Goal: Task Accomplishment & Management: Use online tool/utility

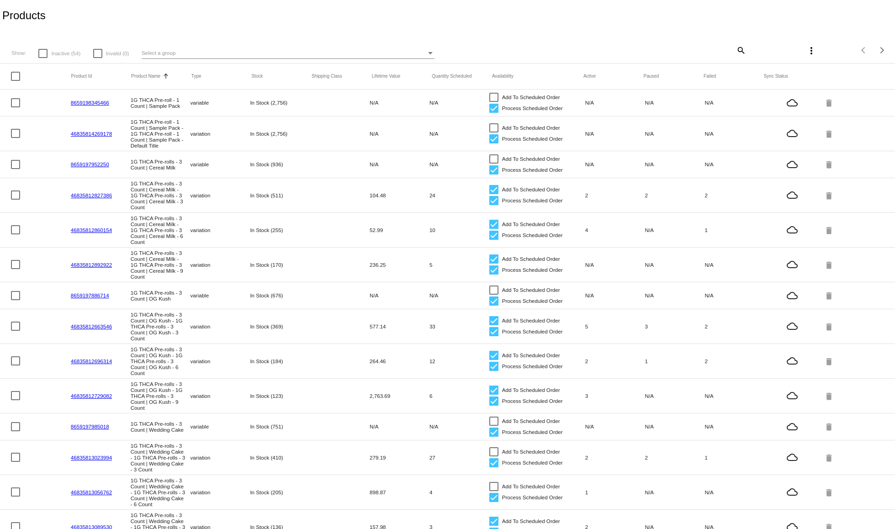
click at [284, 49] on div "Select a group" at bounding box center [284, 52] width 284 height 11
click at [731, 50] on div at bounding box center [447, 264] width 895 height 529
click at [746, 49] on div "more_vert" at bounding box center [783, 50] width 74 height 18
click at [735, 47] on mat-icon "search" at bounding box center [740, 50] width 11 height 14
click at [728, 45] on input "Search" at bounding box center [671, 48] width 149 height 7
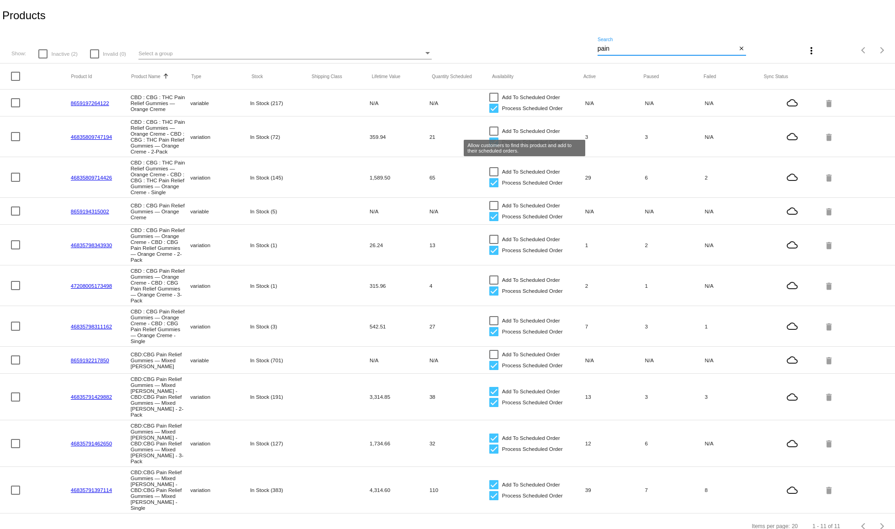
type input "pain"
click at [493, 129] on div at bounding box center [493, 130] width 9 height 9
click at [493, 136] on input "Add To Scheduled Order" at bounding box center [493, 136] width 0 height 0
checkbox input "true"
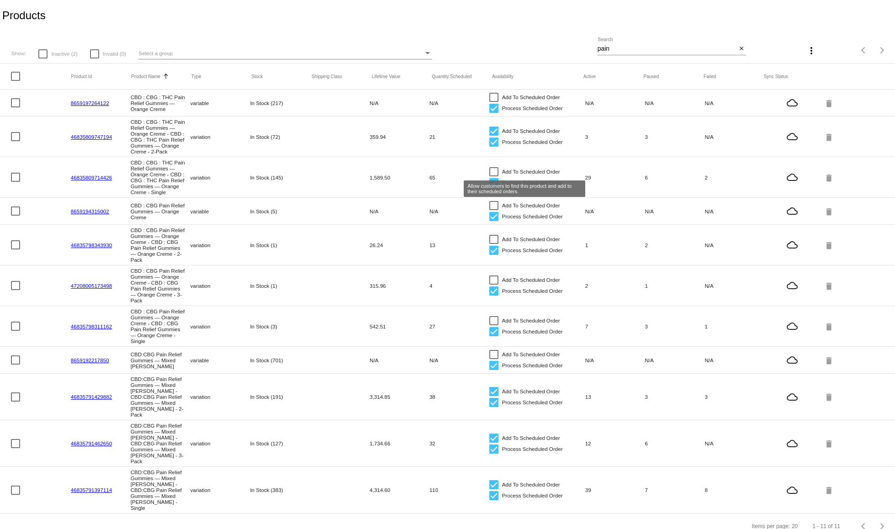
click at [493, 172] on div at bounding box center [493, 171] width 9 height 9
click at [493, 176] on input "Add To Scheduled Order" at bounding box center [493, 176] width 0 height 0
checkbox input "true"
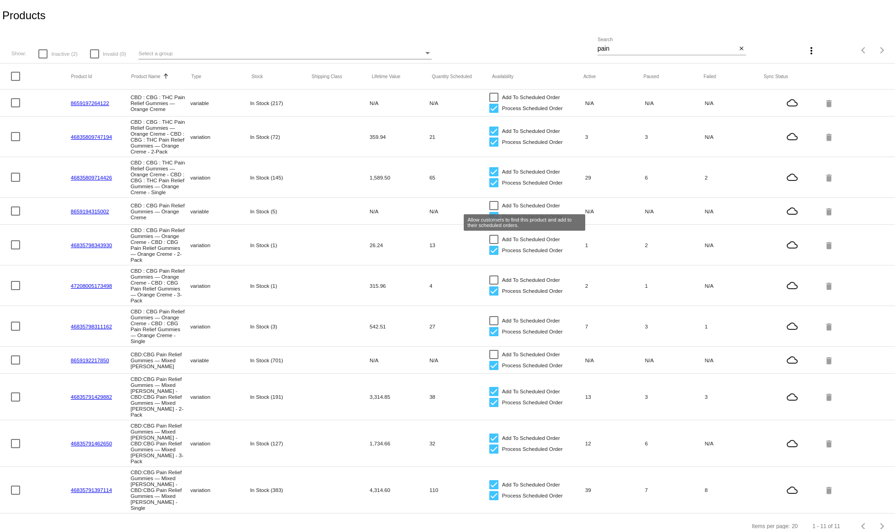
click at [491, 206] on div at bounding box center [493, 205] width 9 height 9
click at [493, 210] on input "Add To Scheduled Order" at bounding box center [493, 210] width 0 height 0
checkbox input "true"
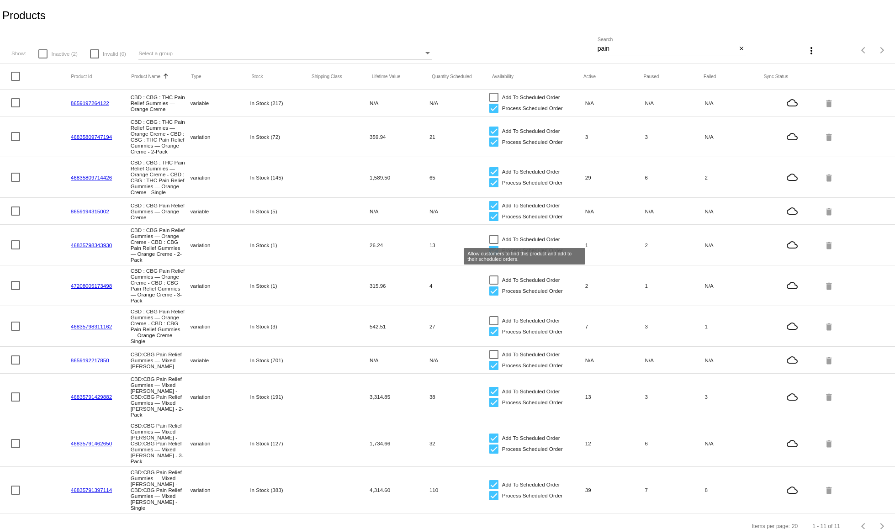
click at [493, 236] on div at bounding box center [493, 239] width 9 height 9
click at [493, 244] on input "Add To Scheduled Order" at bounding box center [493, 244] width 0 height 0
checkbox input "true"
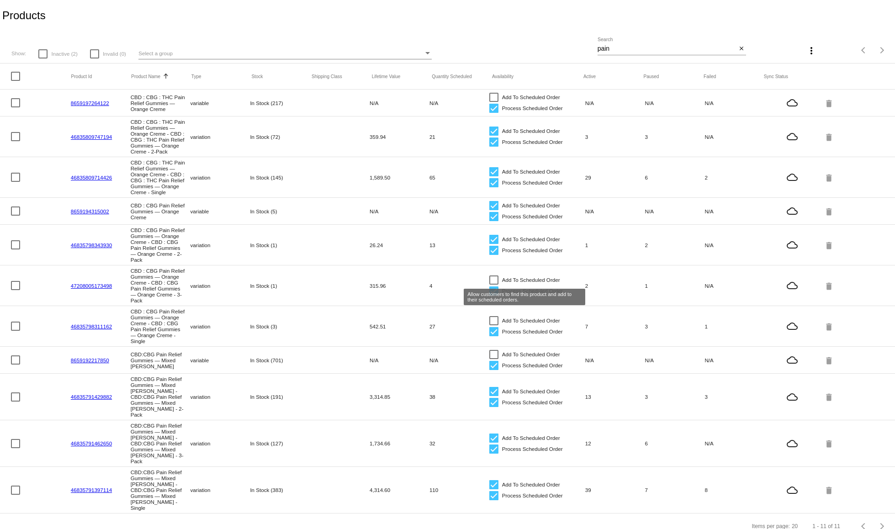
click at [497, 279] on div at bounding box center [493, 279] width 9 height 9
click at [494, 284] on input "Add To Scheduled Order" at bounding box center [493, 284] width 0 height 0
checkbox input "true"
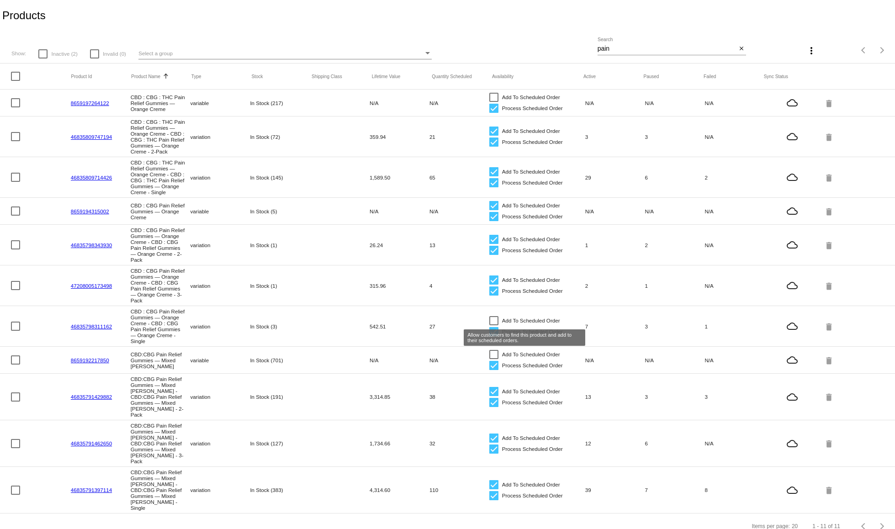
click at [492, 320] on div at bounding box center [493, 320] width 9 height 9
click at [493, 325] on input "Add To Scheduled Order" at bounding box center [493, 325] width 0 height 0
checkbox input "true"
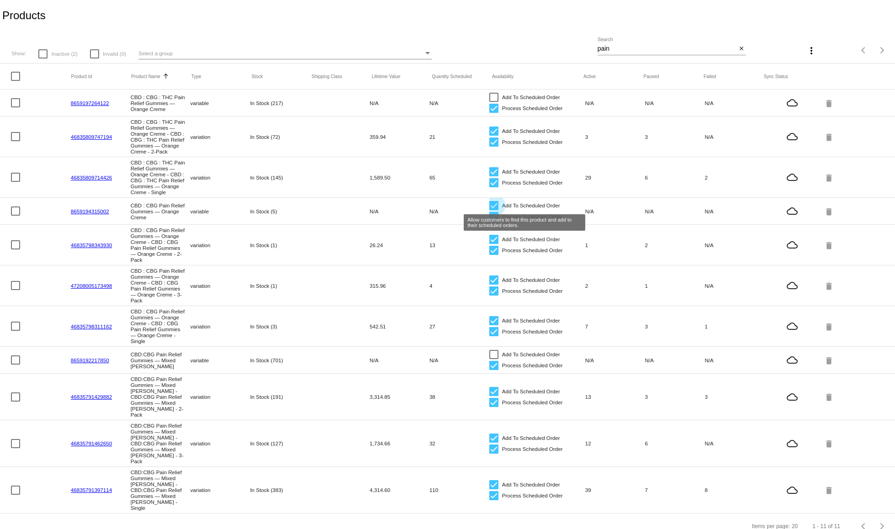
click at [495, 203] on div at bounding box center [493, 205] width 9 height 9
click at [494, 210] on input "Add To Scheduled Order" at bounding box center [493, 210] width 0 height 0
checkbox input "false"
